Goal: Information Seeking & Learning: Check status

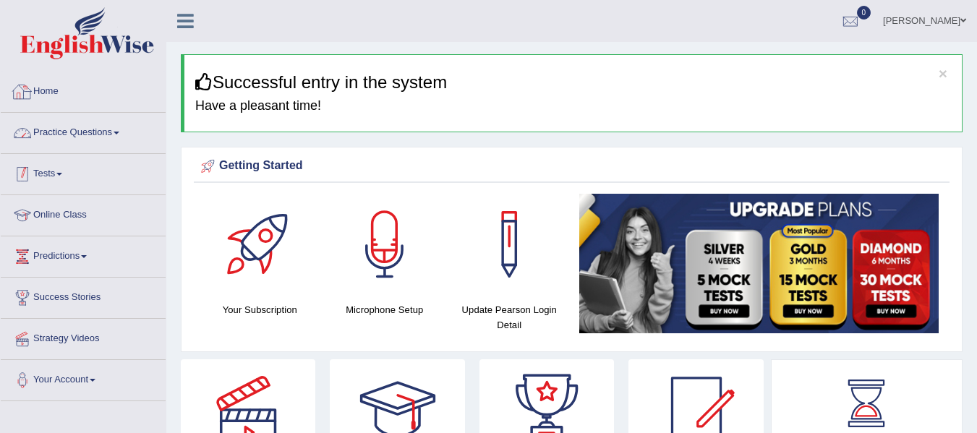
click at [46, 171] on link "Tests" at bounding box center [83, 172] width 165 height 36
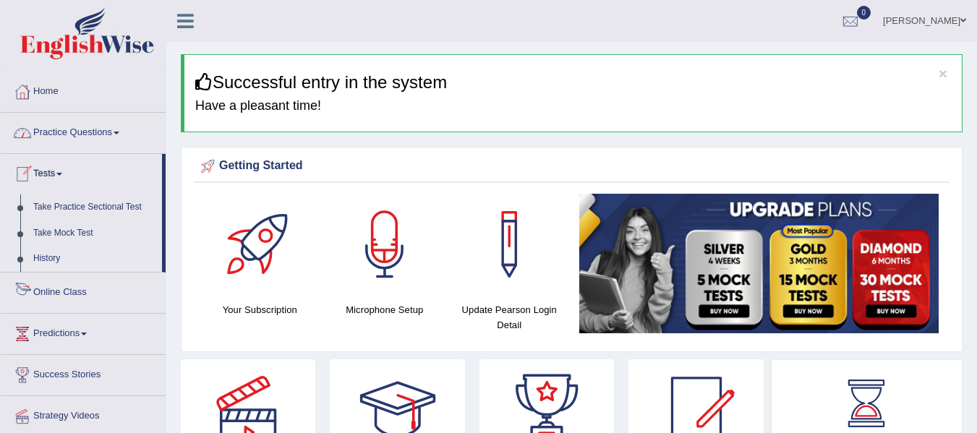
click at [48, 264] on link "History" at bounding box center [94, 259] width 135 height 26
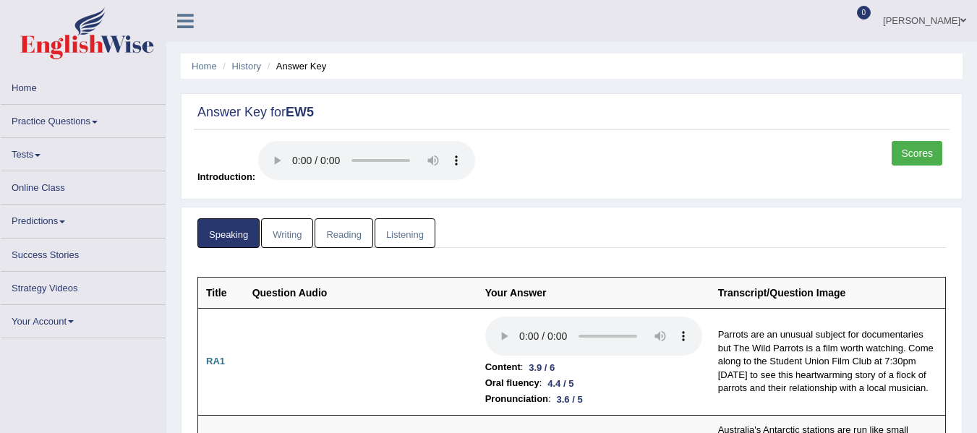
click at [291, 224] on link "Writing" at bounding box center [287, 233] width 52 height 30
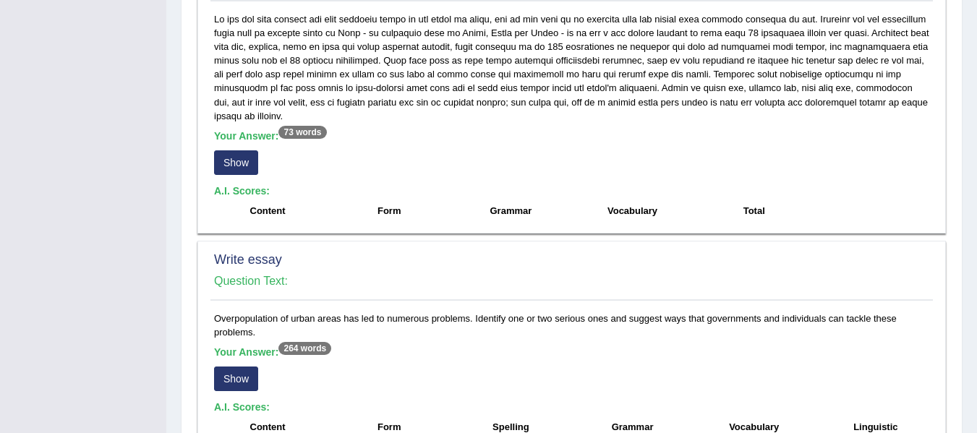
scroll to position [845, 0]
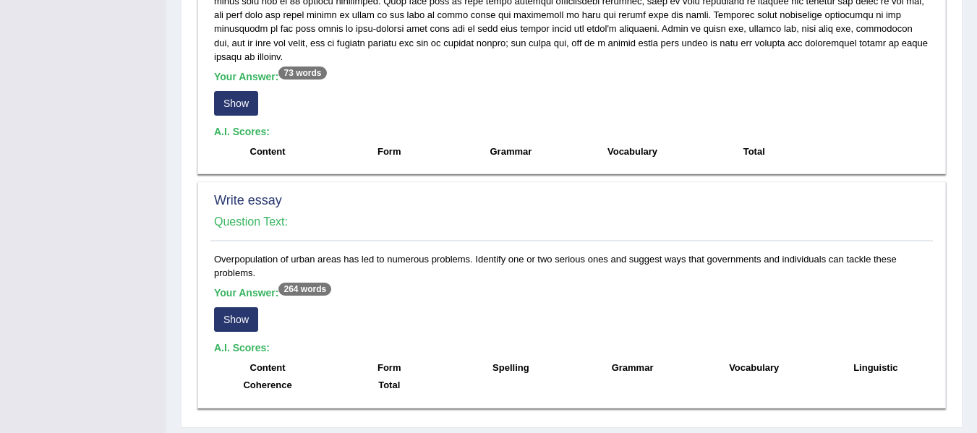
click at [232, 307] on button "Show" at bounding box center [236, 319] width 44 height 25
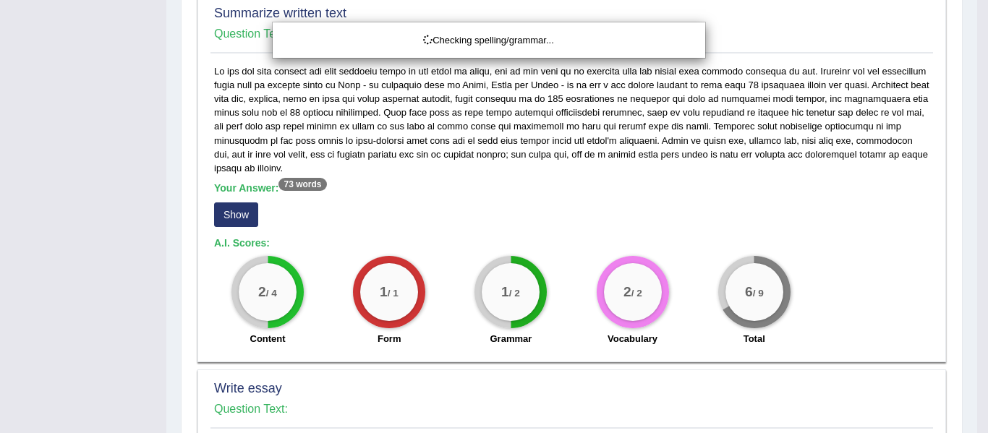
scroll to position [277, 0]
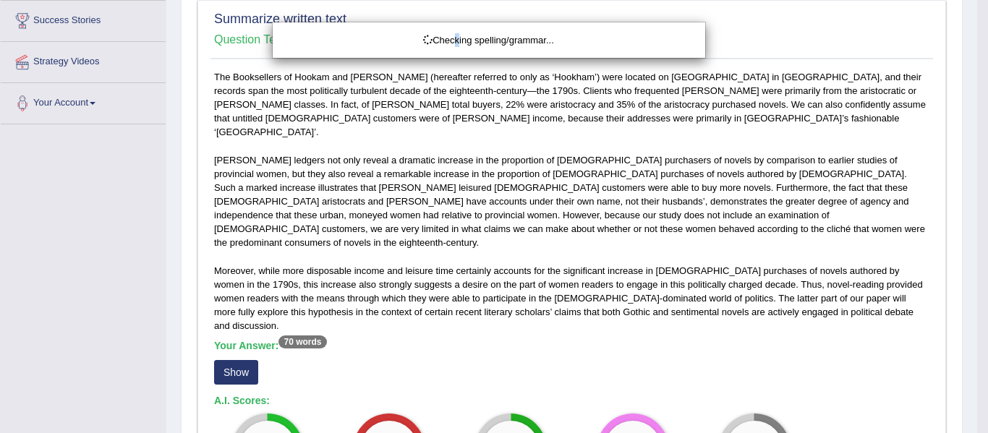
click at [454, 197] on div "Checking spelling/grammar..." at bounding box center [494, 216] width 988 height 433
click at [622, 239] on div "Checking spelling/grammar..." at bounding box center [494, 216] width 988 height 433
click at [523, 207] on div "Checking spelling/grammar..." at bounding box center [494, 216] width 988 height 433
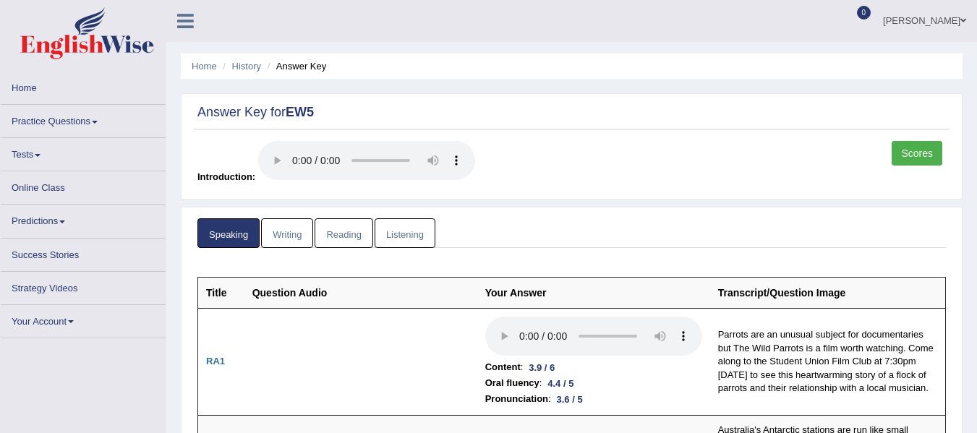
click at [296, 225] on link "Writing" at bounding box center [287, 233] width 52 height 30
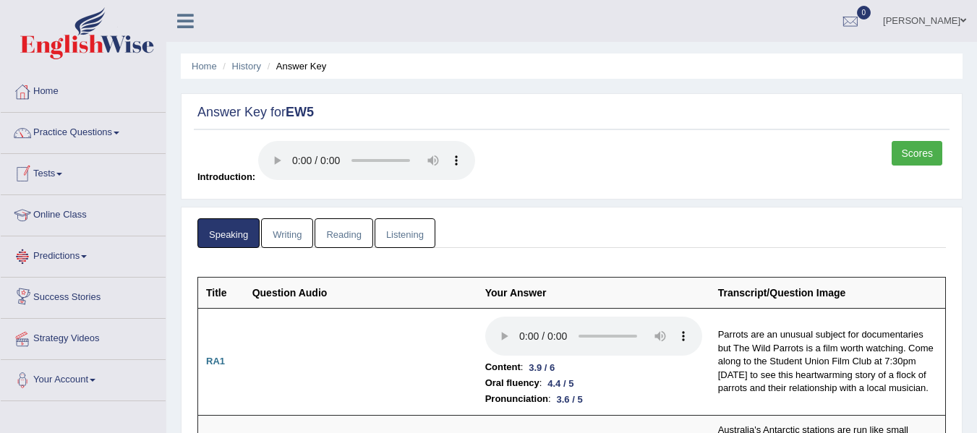
click at [281, 224] on link "Writing" at bounding box center [287, 233] width 52 height 30
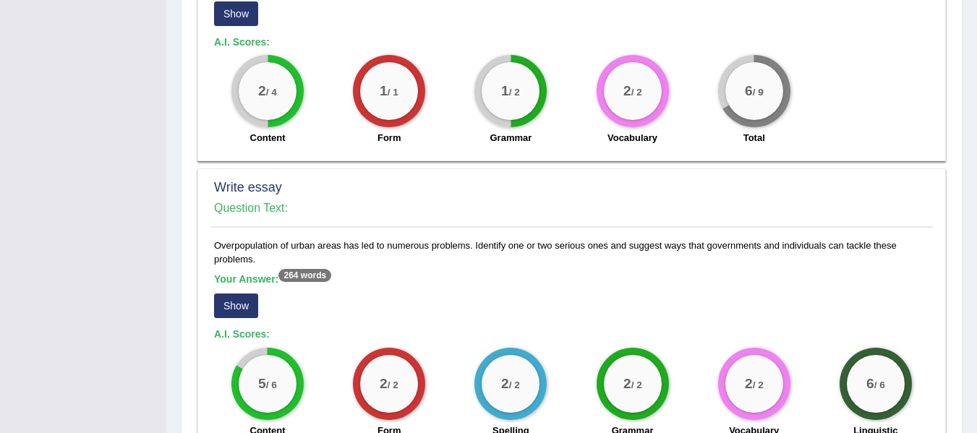
scroll to position [1012, 0]
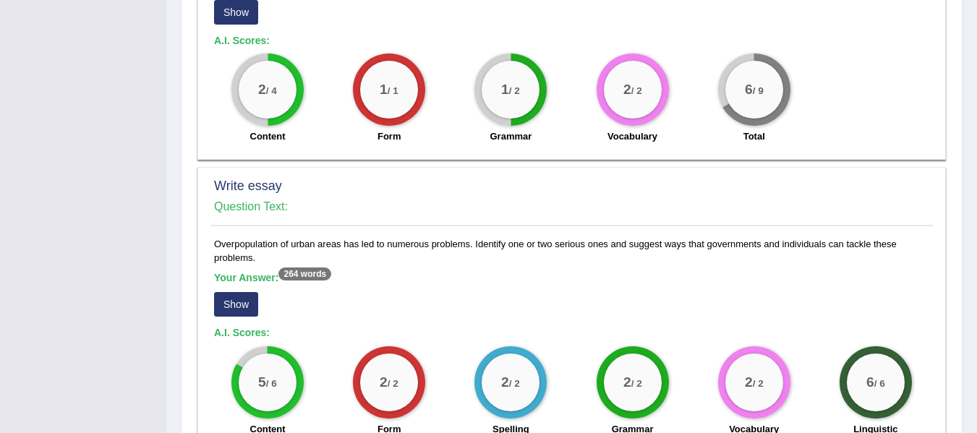
click at [243, 292] on button "Show" at bounding box center [236, 304] width 44 height 25
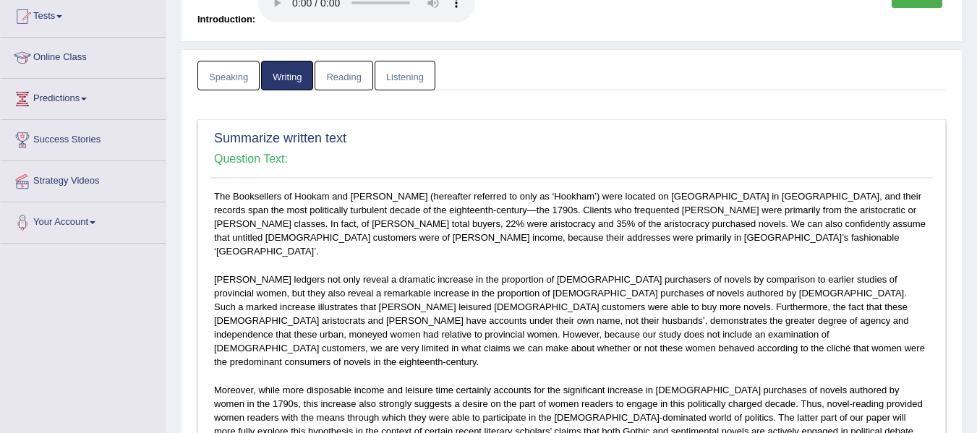
scroll to position [0, 0]
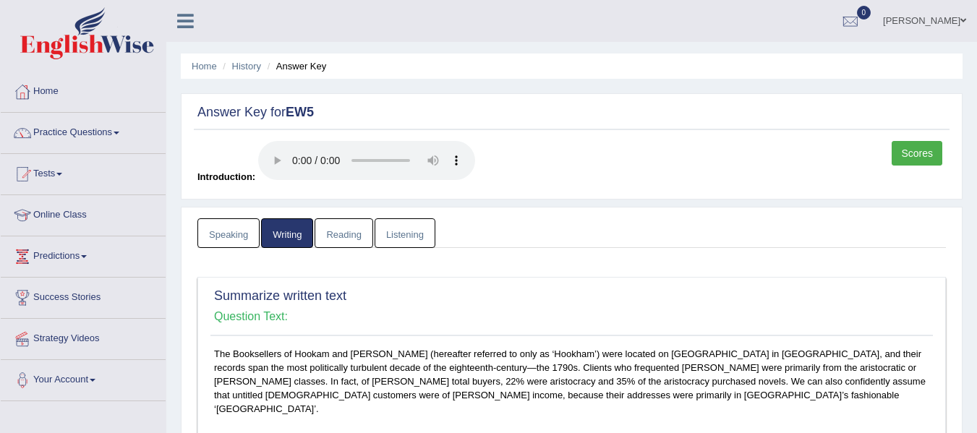
click at [348, 235] on link "Reading" at bounding box center [343, 233] width 58 height 30
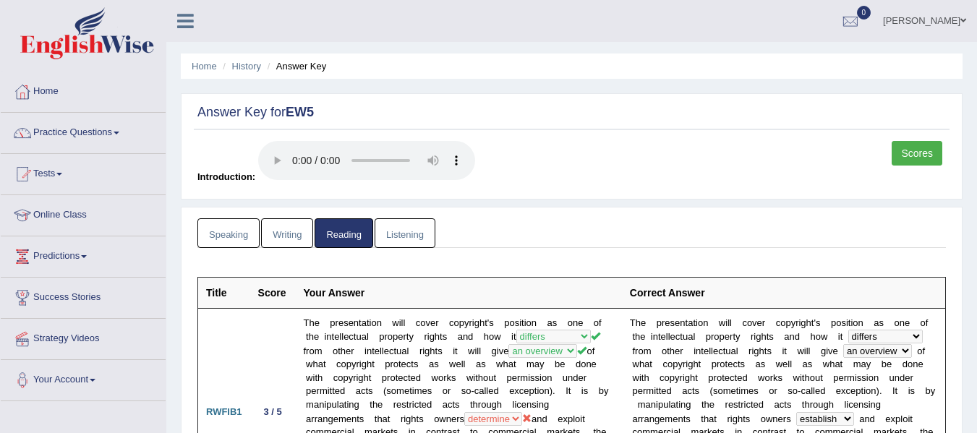
click at [418, 229] on link "Listening" at bounding box center [404, 233] width 61 height 30
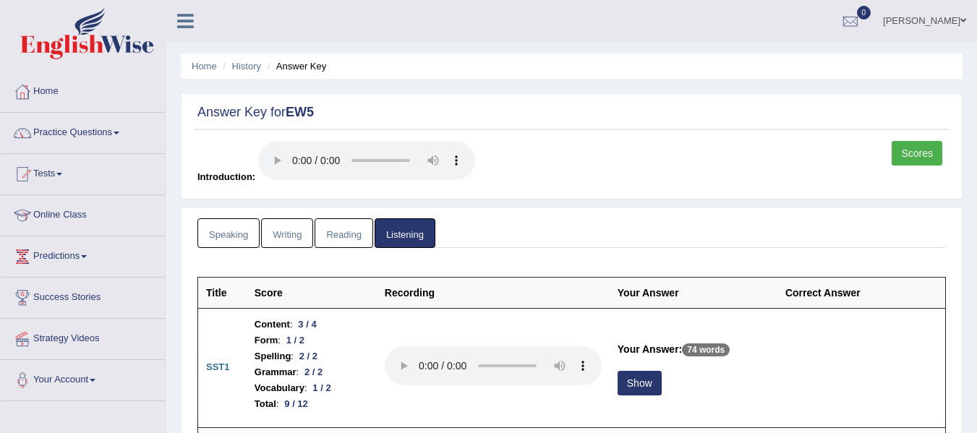
click at [306, 229] on link "Writing" at bounding box center [287, 233] width 52 height 30
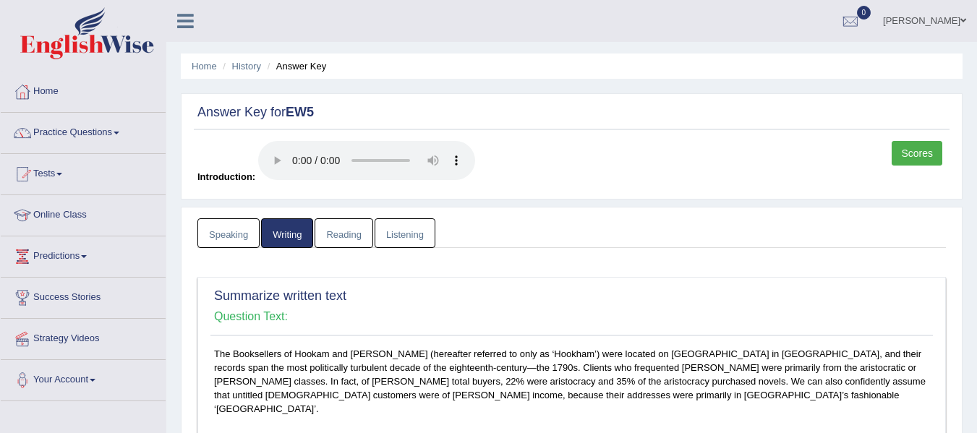
click at [443, 226] on ul "Speaking Writing [GEOGRAPHIC_DATA] Listening" at bounding box center [571, 233] width 748 height 30
click at [422, 231] on link "Listening" at bounding box center [404, 233] width 61 height 30
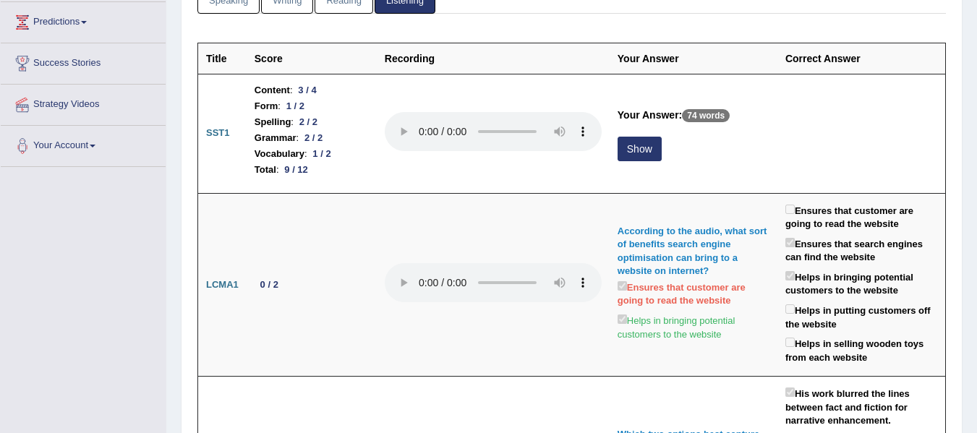
scroll to position [145, 0]
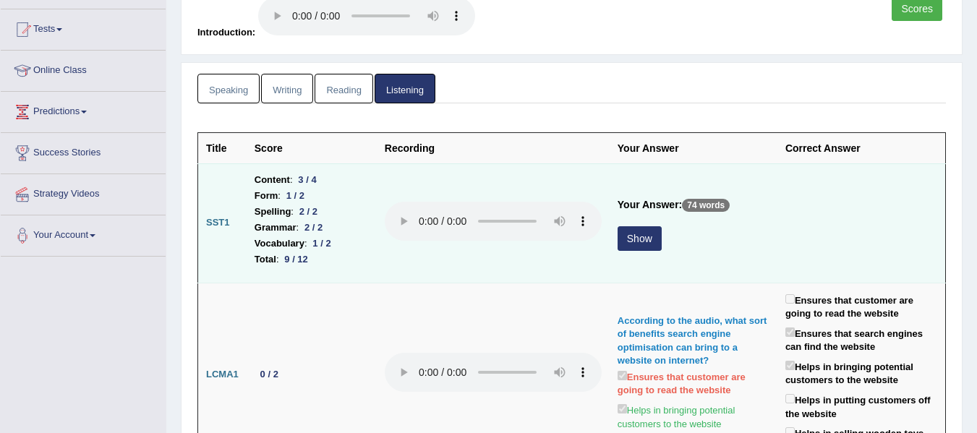
click at [651, 237] on button "Show" at bounding box center [639, 238] width 44 height 25
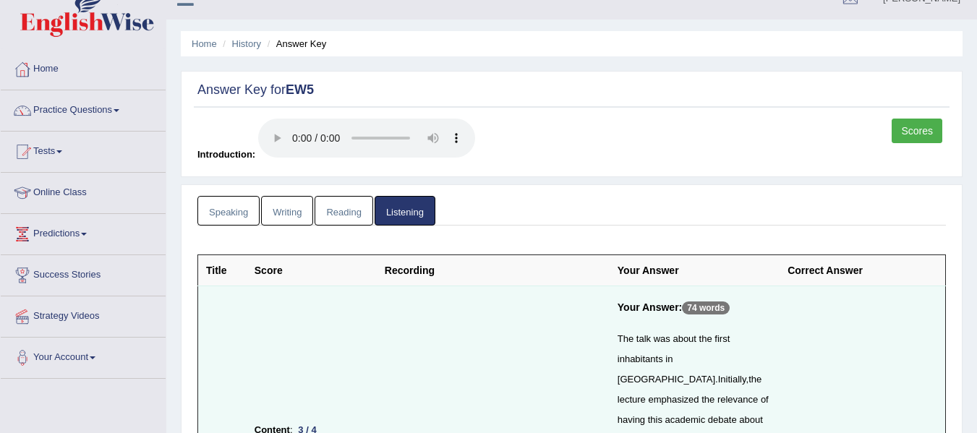
scroll to position [0, 0]
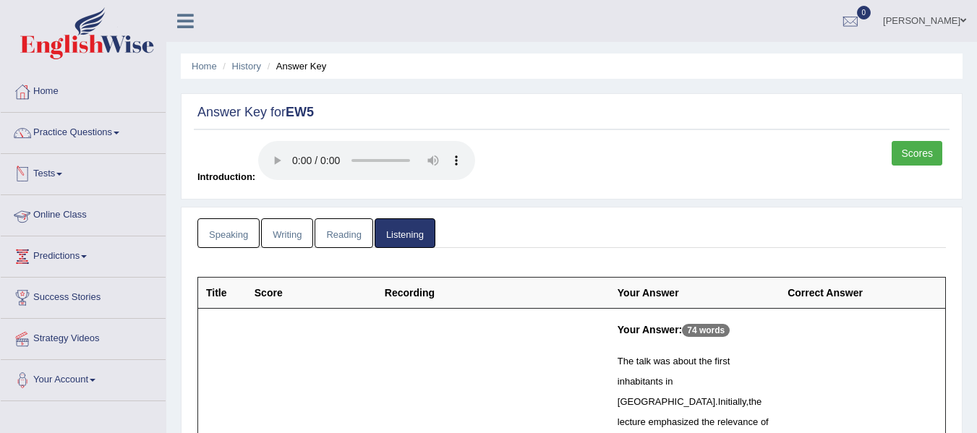
click at [225, 228] on link "Speaking" at bounding box center [228, 233] width 62 height 30
